Goal: Transaction & Acquisition: Purchase product/service

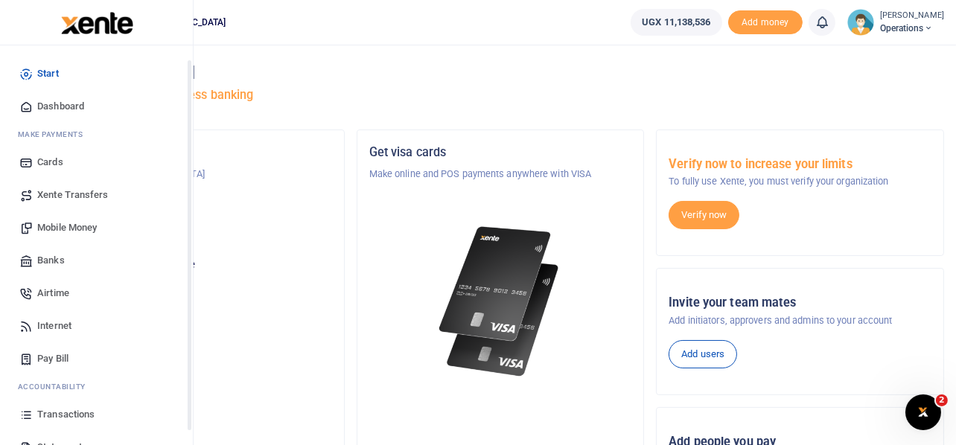
scroll to position [86, 0]
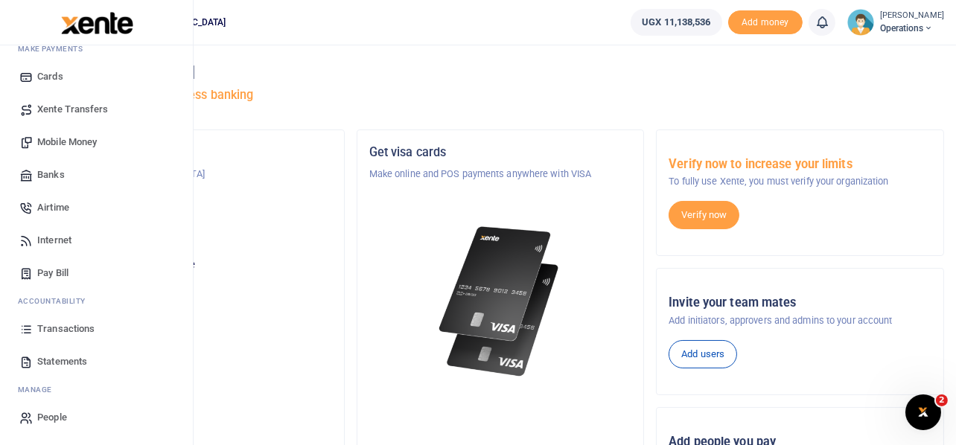
click at [60, 327] on span "Transactions" at bounding box center [65, 329] width 57 height 15
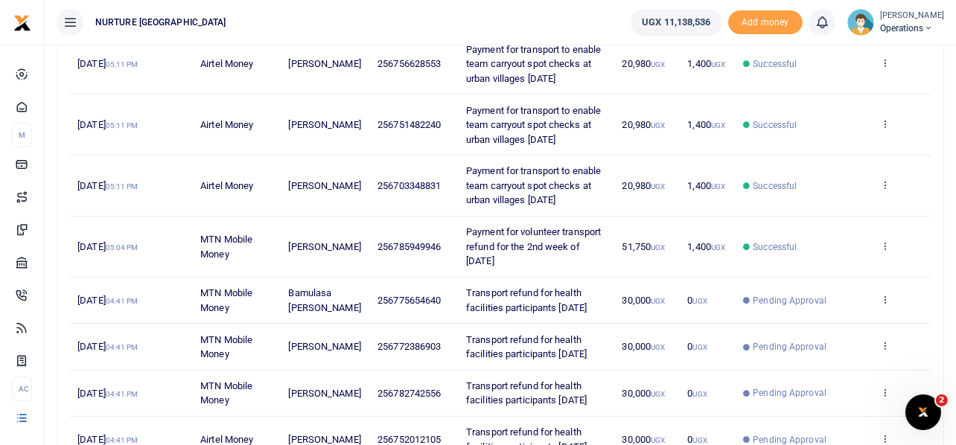
scroll to position [235, 0]
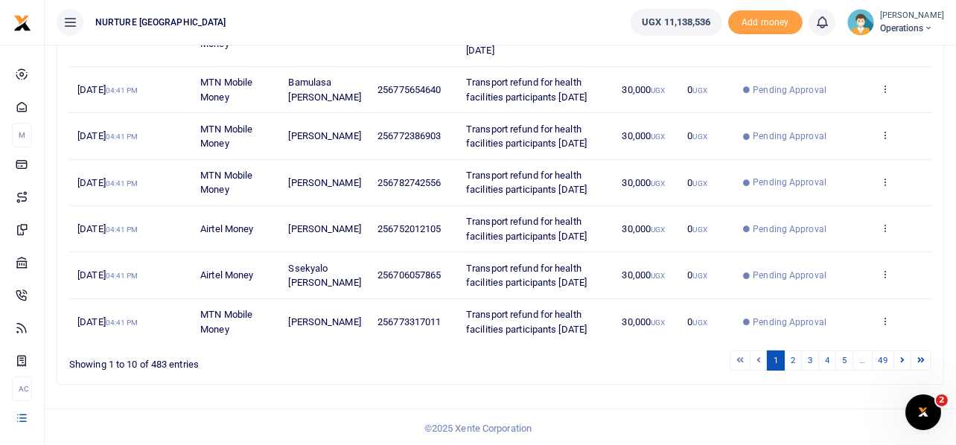
scroll to position [543, 0]
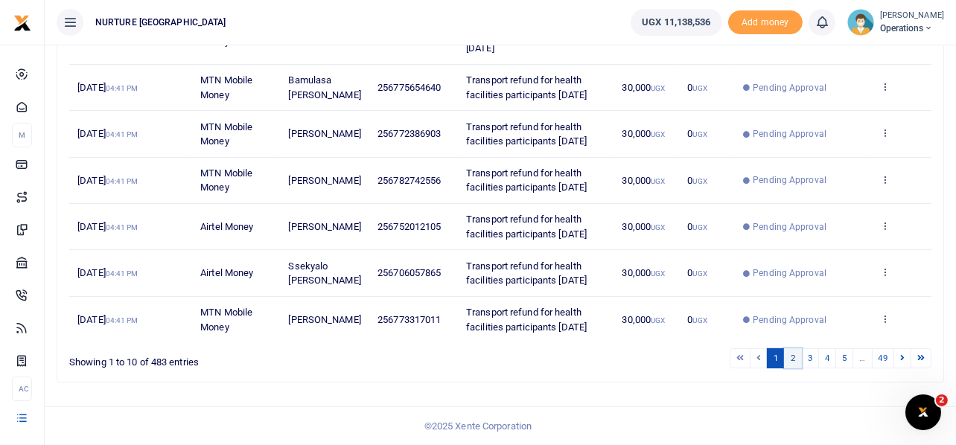
click at [795, 359] on link "2" at bounding box center [793, 359] width 18 height 20
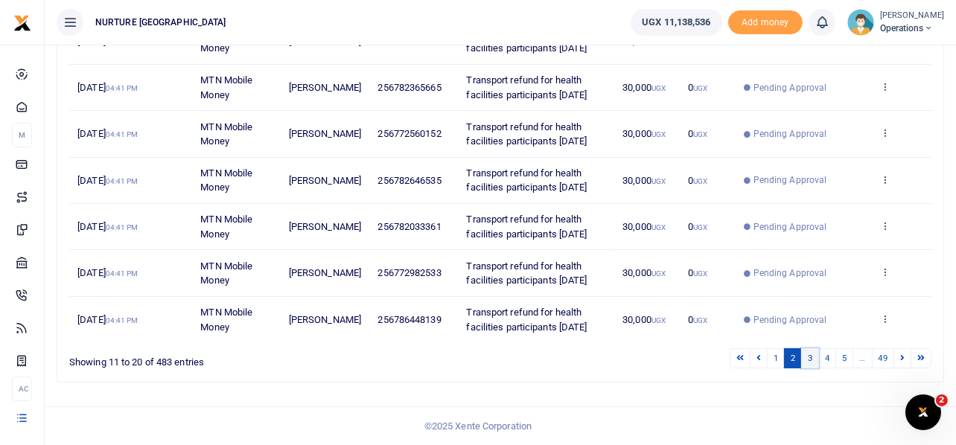
click at [808, 360] on link "3" at bounding box center [810, 359] width 18 height 20
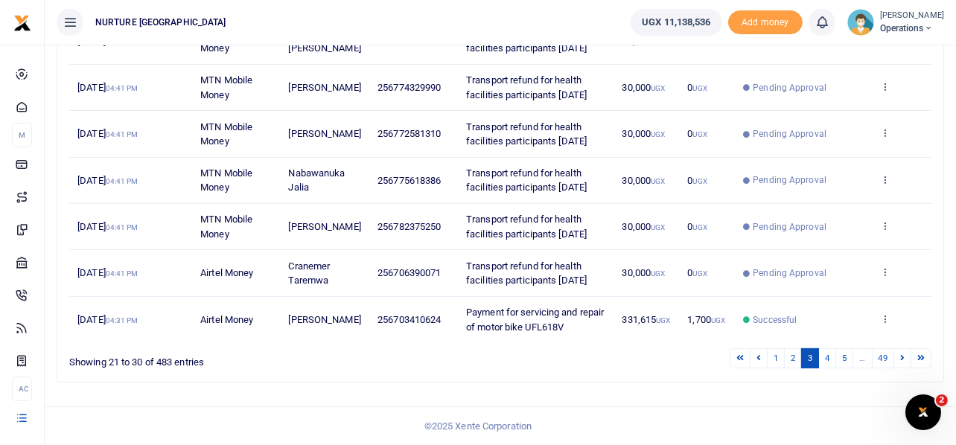
scroll to position [529, 0]
click at [827, 354] on link "4" at bounding box center [827, 359] width 18 height 20
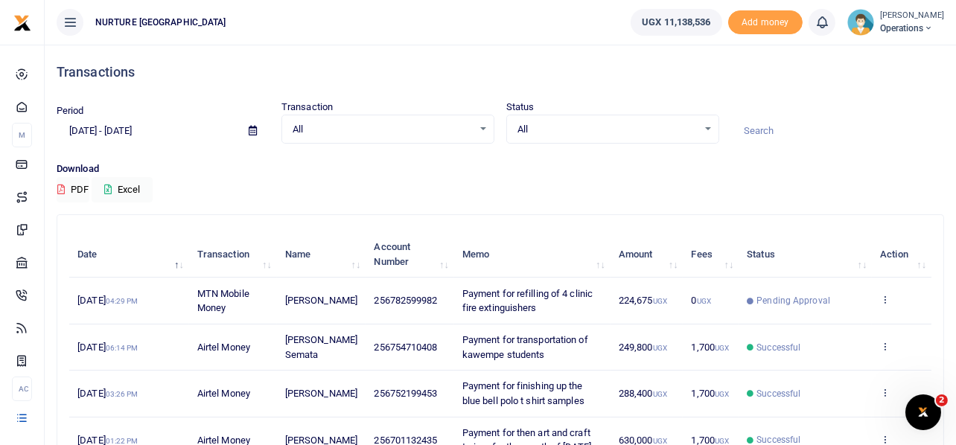
scroll to position [74, 0]
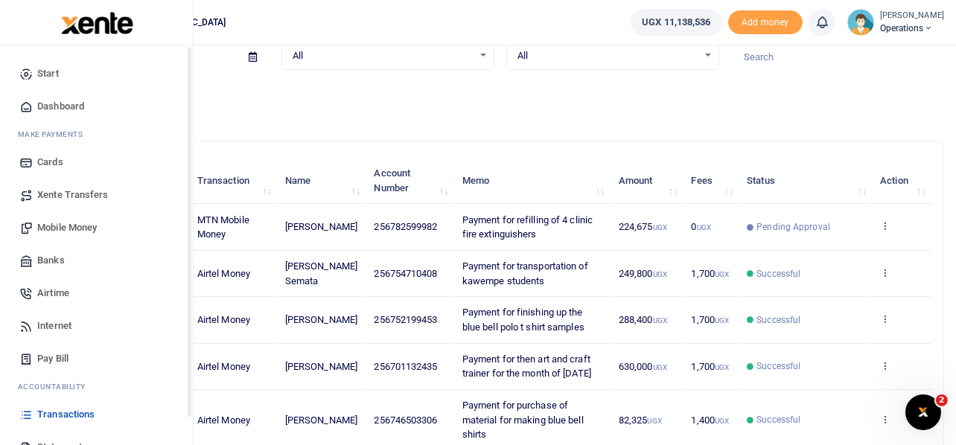
click at [82, 233] on span "Mobile Money" at bounding box center [67, 227] width 60 height 15
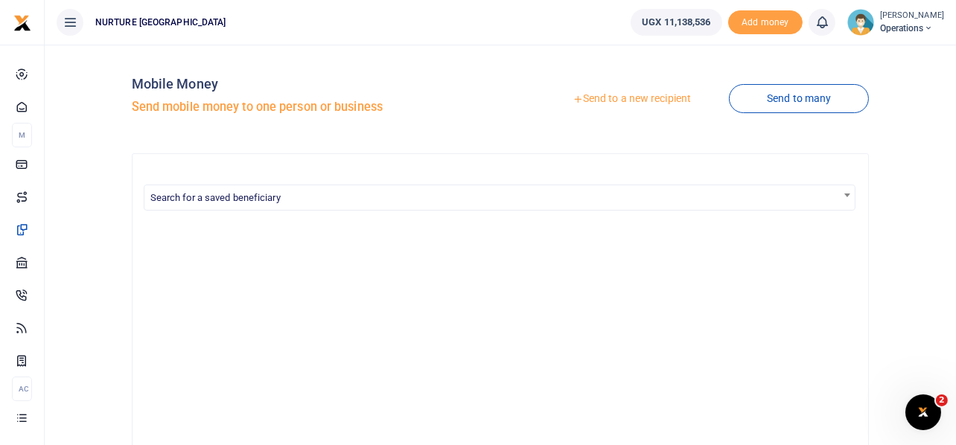
click at [586, 99] on link "Send to a new recipient" at bounding box center [632, 99] width 194 height 27
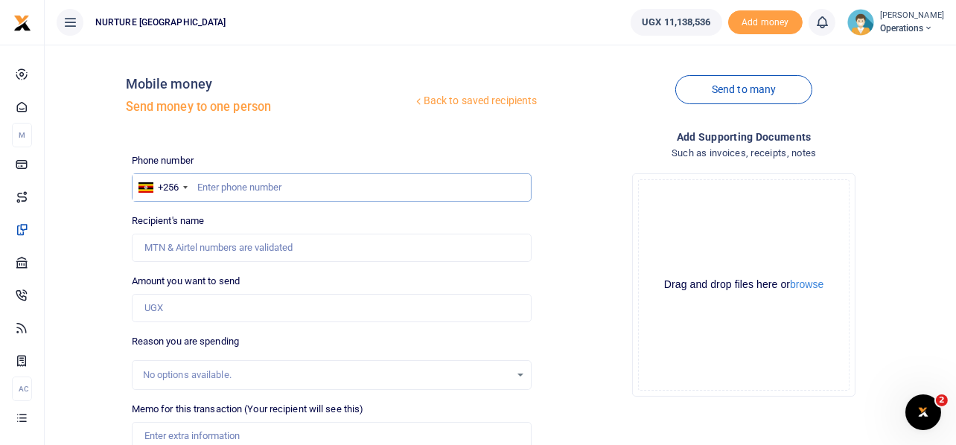
click at [332, 179] on input "text" at bounding box center [332, 188] width 401 height 28
type input "749581038"
click at [191, 307] on input "Amount you want to send" at bounding box center [332, 308] width 401 height 28
type input "2"
type input "[PERSON_NAME]"
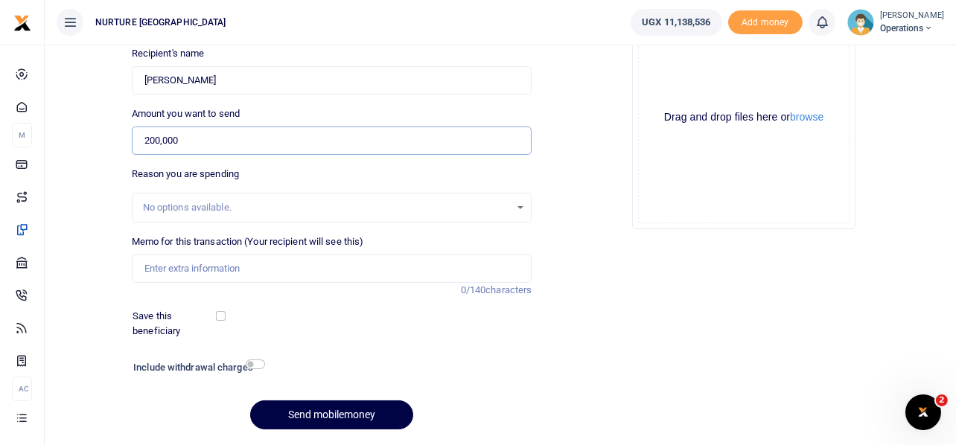
scroll to position [188, 0]
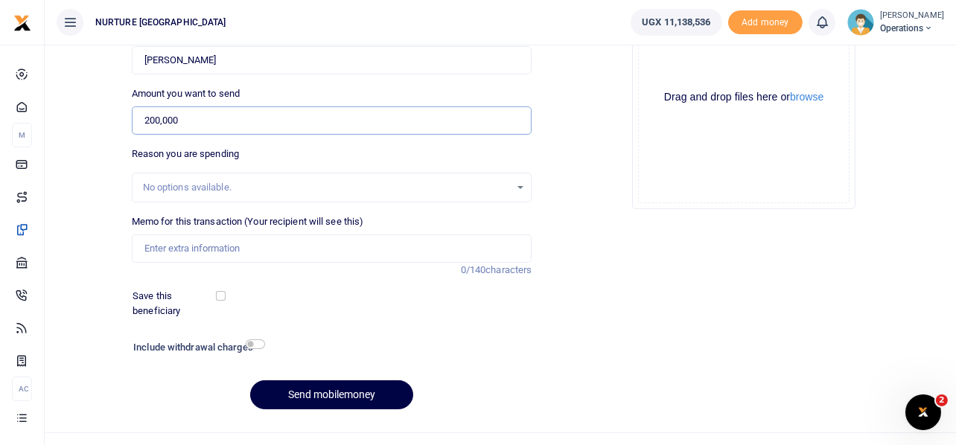
type input "200,000"
click at [238, 248] on input "Memo for this transaction (Your recipient will see this)" at bounding box center [332, 249] width 401 height 28
type input "Payment for the excavation and construction of the manhole at urban kawempe"
click at [257, 347] on input "checkbox" at bounding box center [255, 345] width 19 height 10
checkbox input "true"
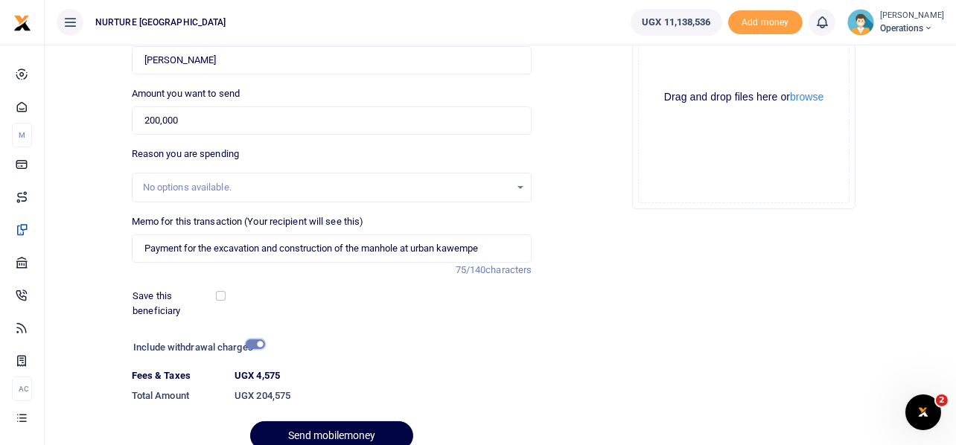
scroll to position [255, 0]
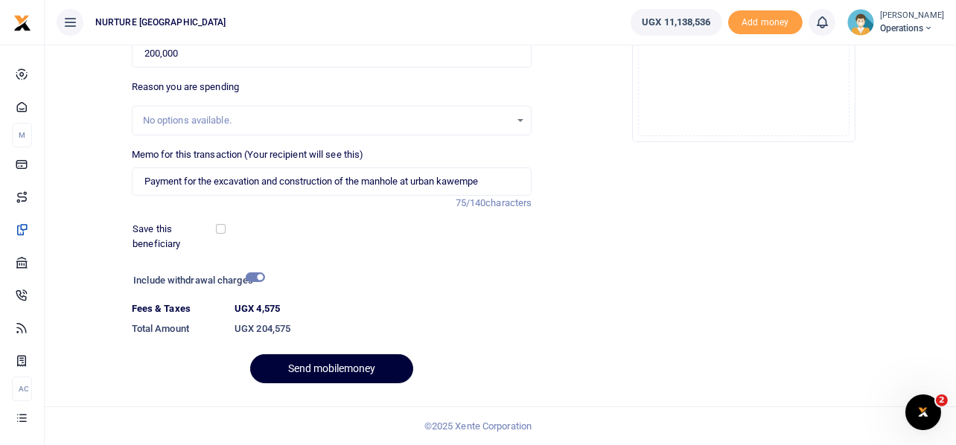
click at [333, 367] on button "Send mobilemoney" at bounding box center [331, 368] width 163 height 29
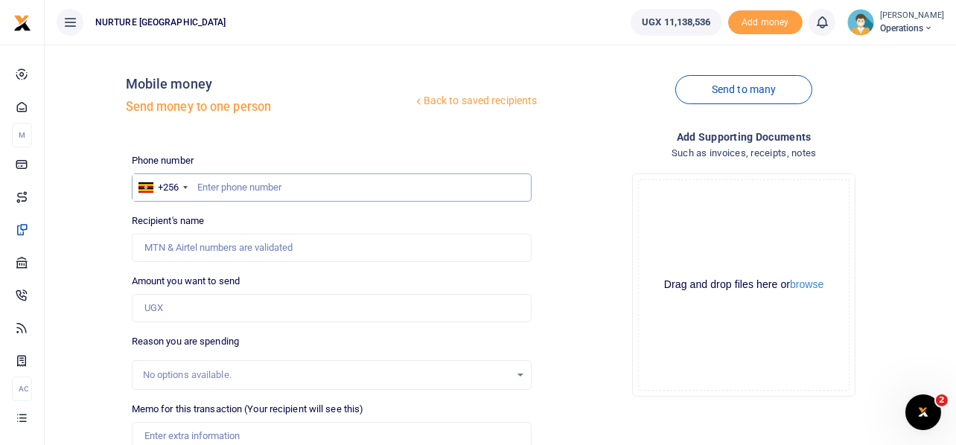
click at [262, 192] on input "text" at bounding box center [332, 188] width 401 height 28
type input "755909297"
click at [181, 299] on input "Amount you want to send" at bounding box center [332, 308] width 401 height 28
type input "Deo Nyombi"
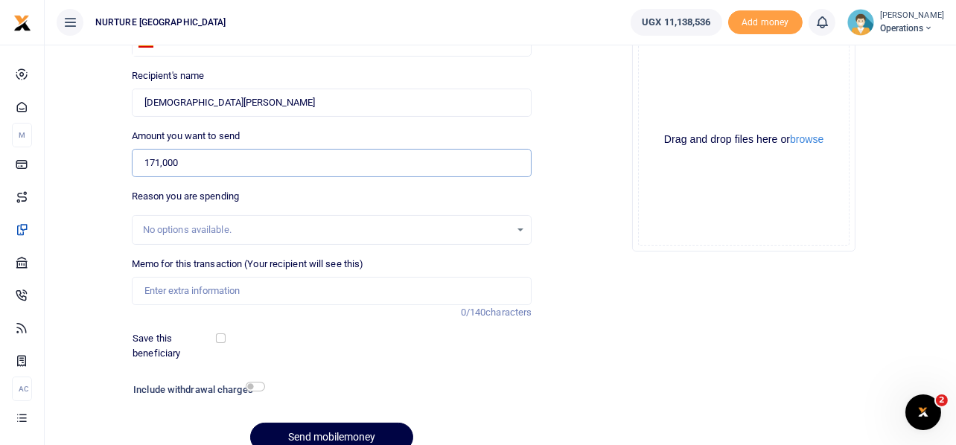
scroll to position [148, 0]
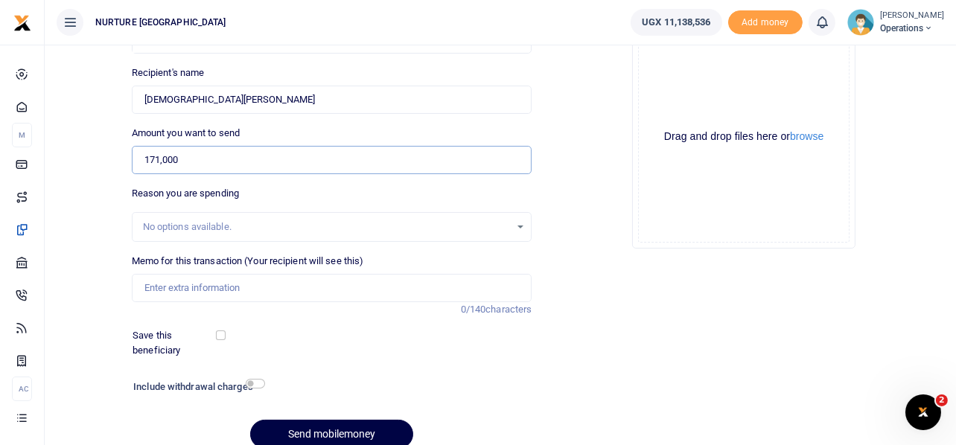
type input "171,000"
click at [196, 289] on input "Memo for this transaction (Your recipient will see this)" at bounding box center [332, 288] width 401 height 28
type input "Payment for salon materials for youth social enterprise Sept 2025"
click at [255, 380] on input "checkbox" at bounding box center [255, 384] width 19 height 10
checkbox input "true"
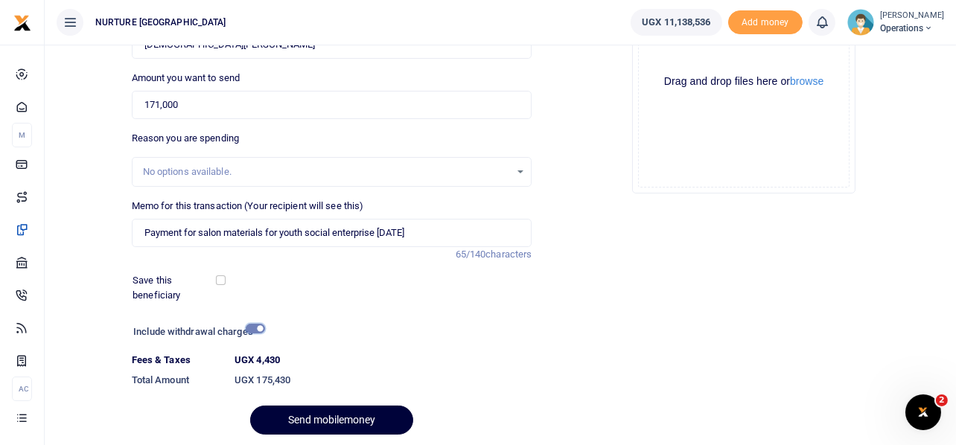
scroll to position [255, 0]
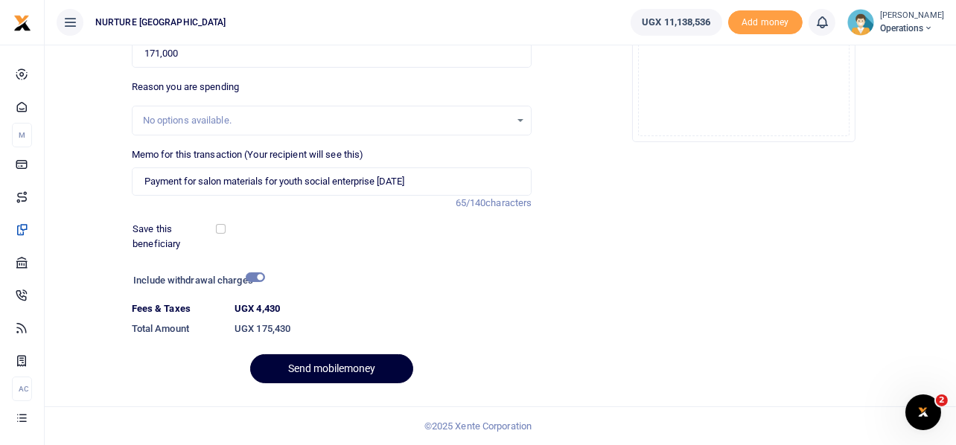
click at [331, 370] on button "Send mobilemoney" at bounding box center [331, 368] width 163 height 29
